Goal: Find contact information: Find contact information

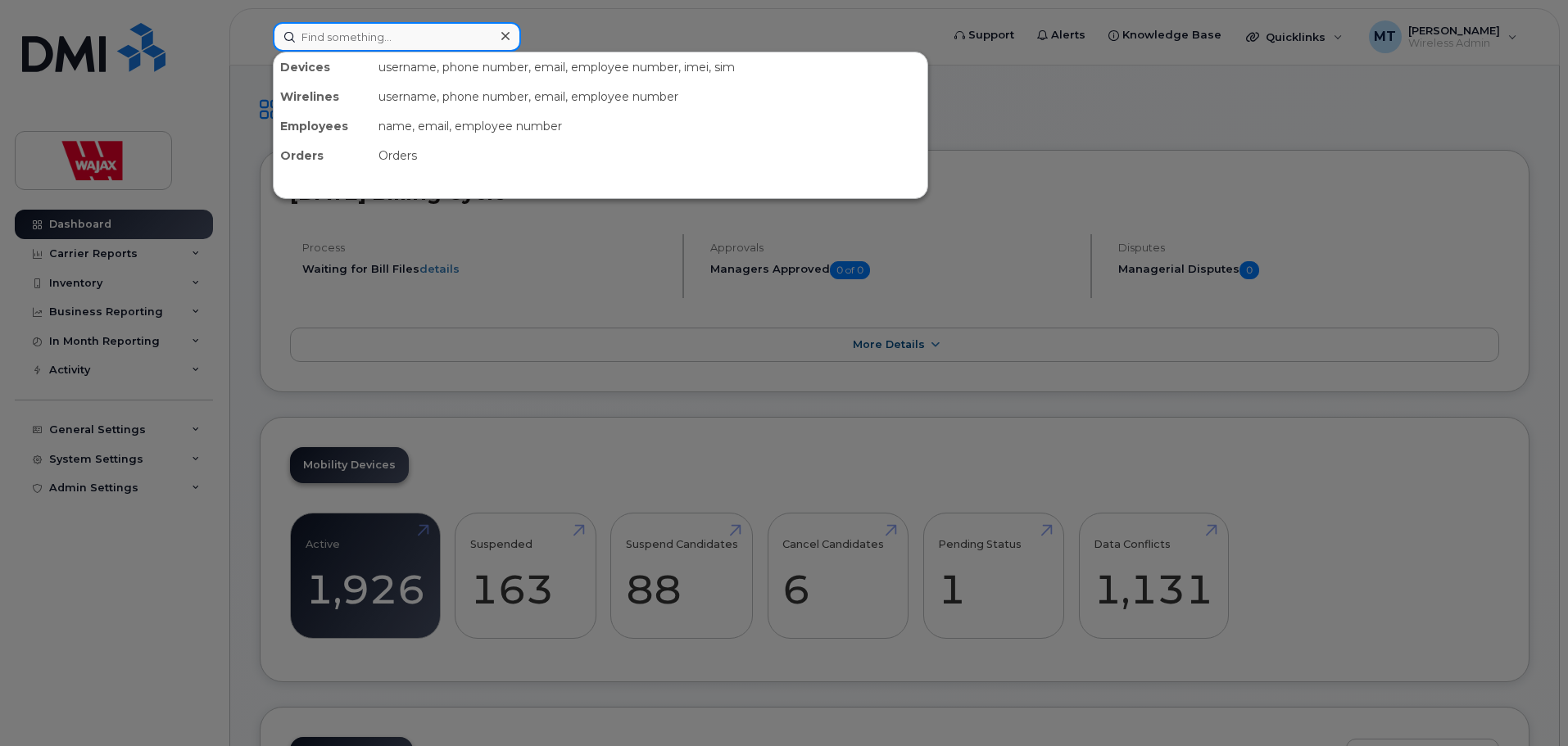
click at [392, 51] on input at bounding box center [397, 36] width 249 height 29
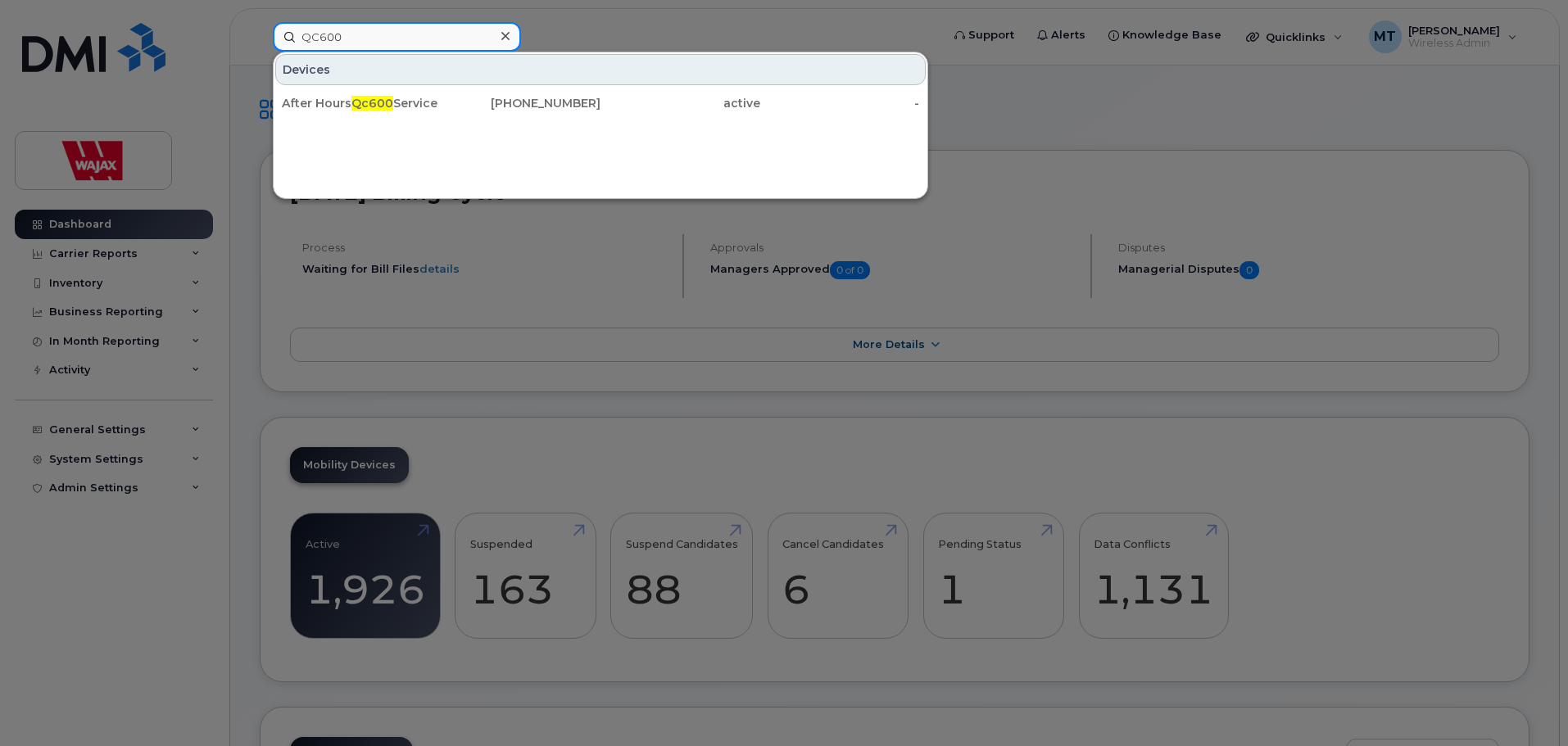
click at [414, 41] on input "QC600" at bounding box center [397, 36] width 249 height 29
type input "QC600"
drag, startPoint x: 472, startPoint y: 40, endPoint x: 220, endPoint y: 38, distance: 252.0
click at [259, 38] on div "QC600 Devices After Hours Qc600 Service [PHONE_NUMBER] active -" at bounding box center [601, 36] width 683 height 29
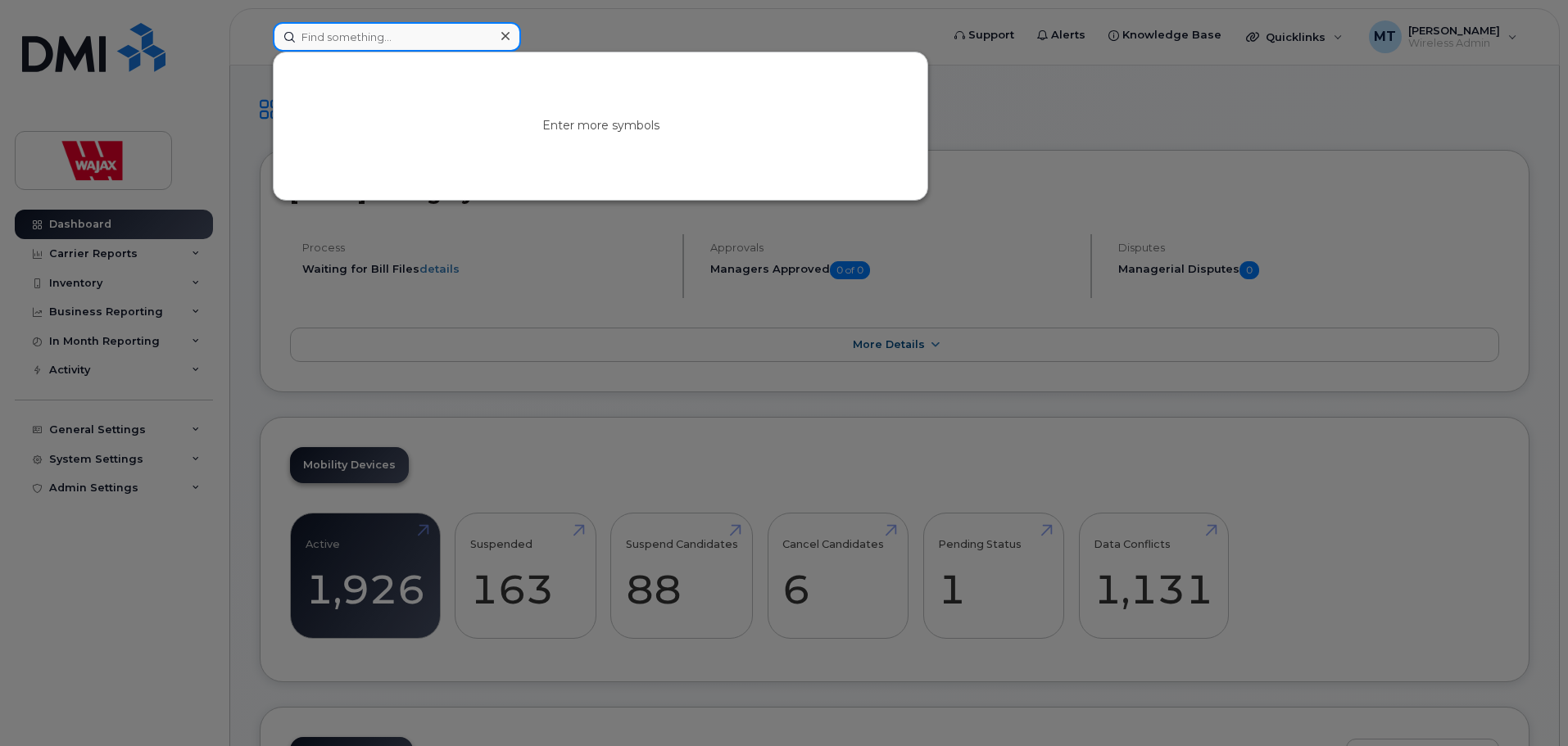
paste input "[PERSON_NAME]"
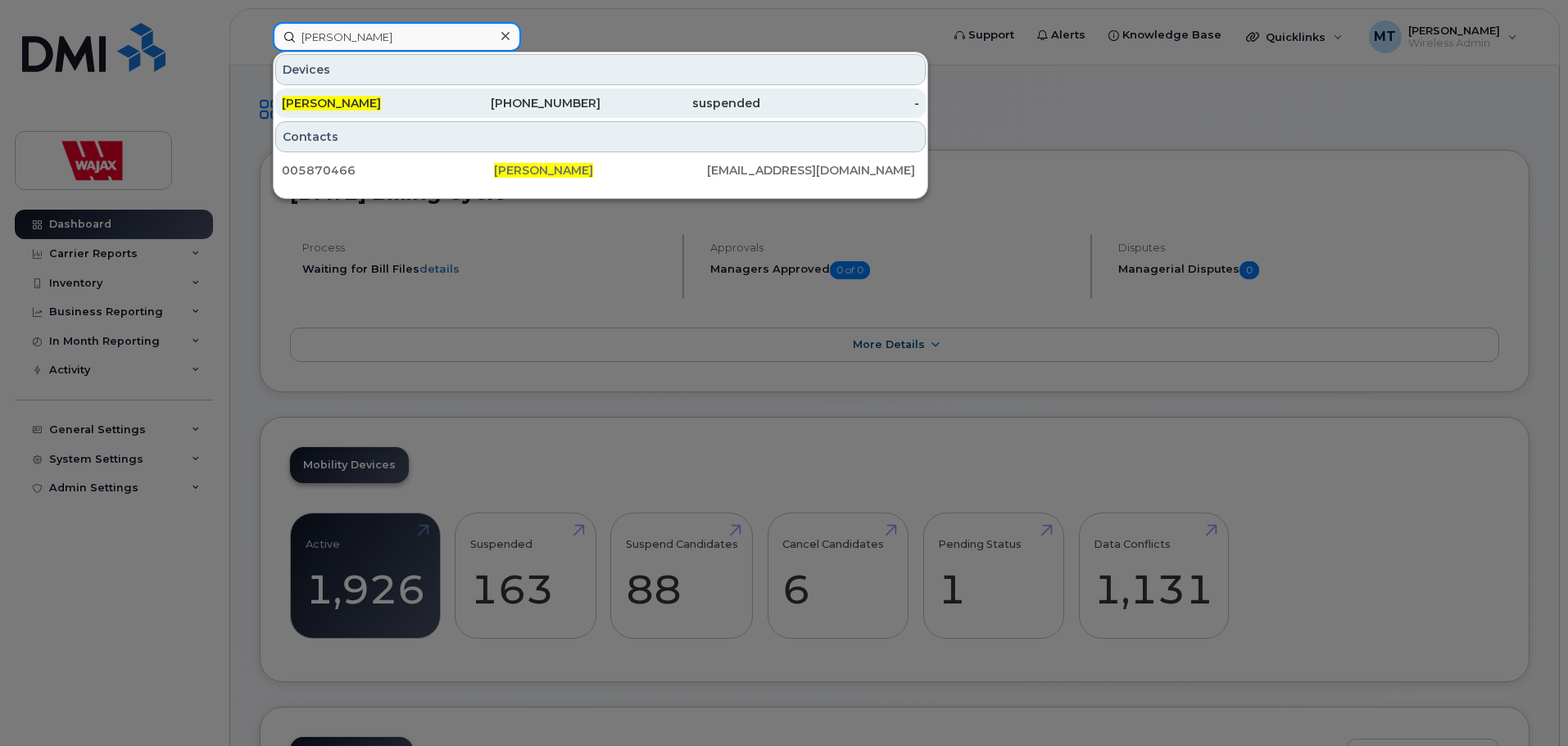
type input "[PERSON_NAME]"
click at [381, 99] on span "[PERSON_NAME]" at bounding box center [331, 104] width 99 height 15
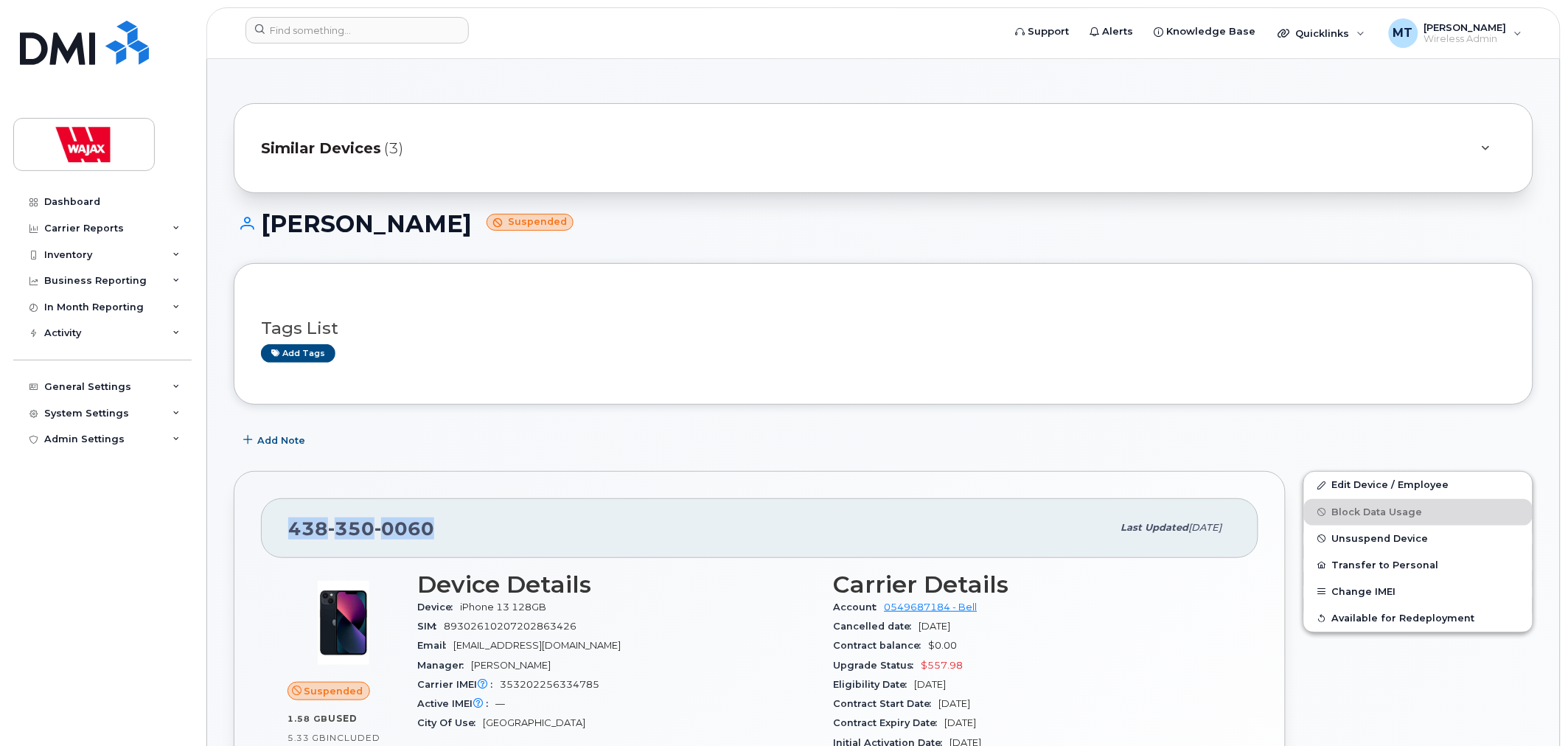
drag, startPoint x: 460, startPoint y: 538, endPoint x: 291, endPoint y: 537, distance: 169.0
click at [291, 537] on div "[PHONE_NUMBER]" at bounding box center [700, 527] width 825 height 31
copy span "438 350 0060"
